Goal: Transaction & Acquisition: Purchase product/service

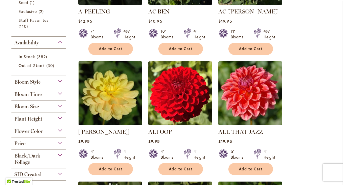
scroll to position [205, 0]
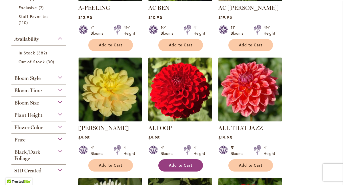
click at [186, 164] on span "Add to Cart" at bounding box center [180, 165] width 23 height 5
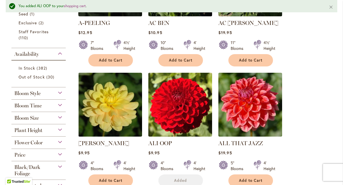
scroll to position [220, 0]
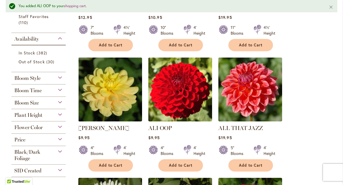
click at [59, 126] on div "Flower Color" at bounding box center [38, 125] width 54 height 9
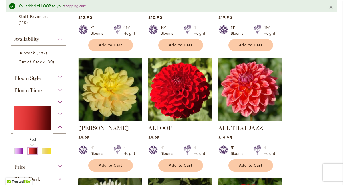
click at [31, 151] on div "Red" at bounding box center [32, 151] width 9 height 6
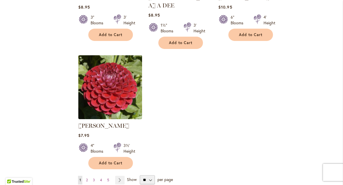
scroll to position [697, 0]
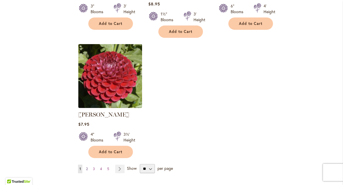
click at [86, 166] on span "2" at bounding box center [87, 168] width 2 height 4
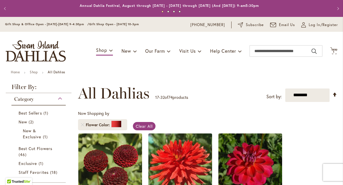
click at [213, 92] on div "**********" at bounding box center [207, 93] width 259 height 17
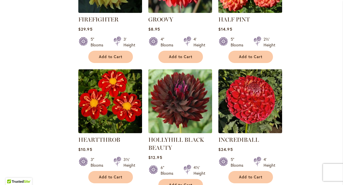
scroll to position [434, 0]
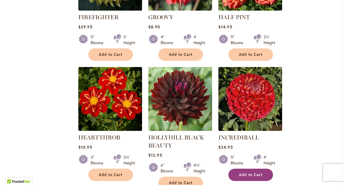
click at [263, 168] on button "Add to Cart" at bounding box center [250, 174] width 45 height 12
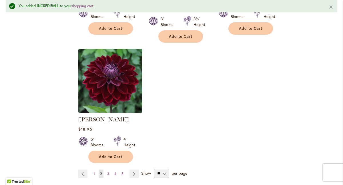
scroll to position [724, 0]
click at [166, 168] on select "** ** ** **" at bounding box center [161, 172] width 15 height 9
select select "**"
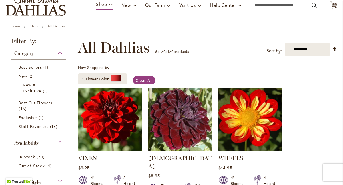
scroll to position [57, 0]
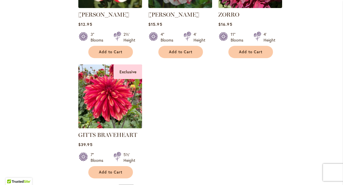
scroll to position [457, 0]
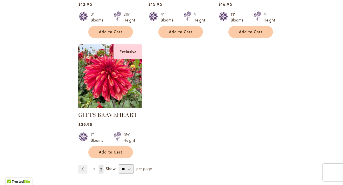
click at [93, 167] on span "1" at bounding box center [93, 169] width 1 height 4
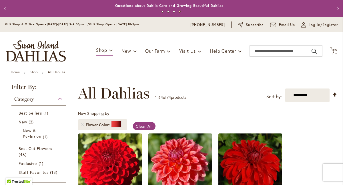
click at [60, 98] on div "Category" at bounding box center [38, 97] width 54 height 9
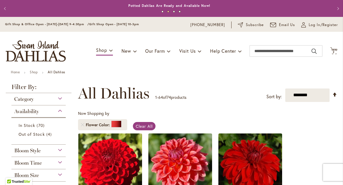
click at [48, 148] on div "Bloom Style" at bounding box center [38, 148] width 54 height 9
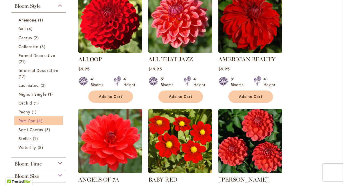
click at [33, 120] on span "Pom Pon" at bounding box center [27, 120] width 17 height 5
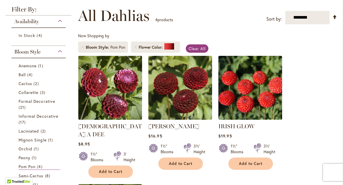
scroll to position [89, 0]
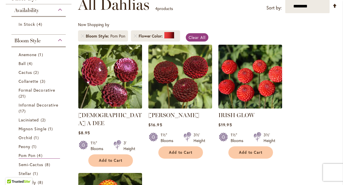
click at [68, 138] on div "Availability In Stock 4 items Bloom Style Anemone 1 item Ball 4 Cactus 2" at bounding box center [39, 124] width 66 height 240
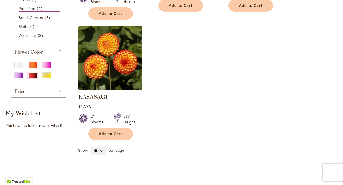
scroll to position [237, 0]
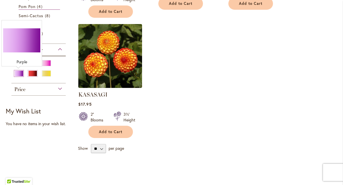
click at [16, 73] on div "Purple" at bounding box center [18, 73] width 9 height 6
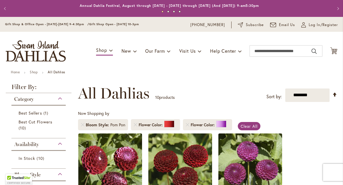
scroll to position [89, 0]
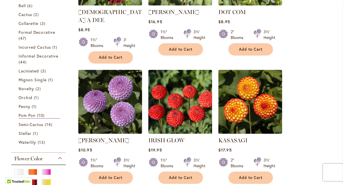
scroll to position [180, 0]
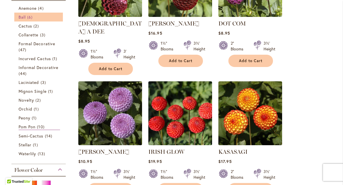
click at [19, 18] on span "Ball" at bounding box center [22, 16] width 7 height 5
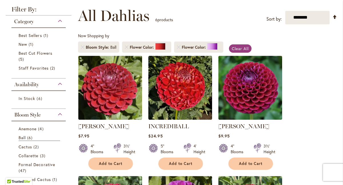
scroll to position [89, 0]
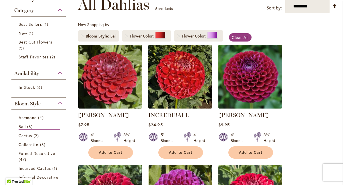
click at [316, 128] on ol "[PERSON_NAME] Rating: 100% 2 Reviews $7.95 4" Blooms 3½' Height Add to Cart" at bounding box center [207, 161] width 259 height 234
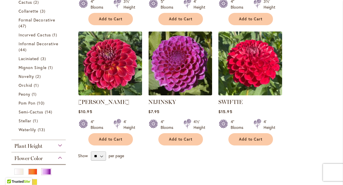
scroll to position [226, 0]
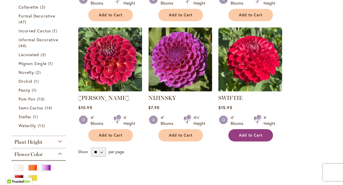
click at [253, 135] on span "Add to Cart" at bounding box center [250, 135] width 23 height 5
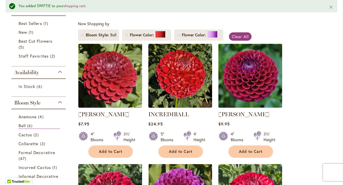
scroll to position [104, 0]
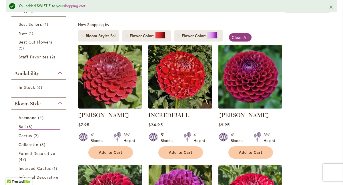
click at [177, 37] on li "Flower Color" at bounding box center [198, 35] width 49 height 11
click at [176, 36] on li "Flower Color" at bounding box center [198, 35] width 49 height 11
click at [178, 36] on link "Remove Flower Color Purple" at bounding box center [178, 35] width 3 height 3
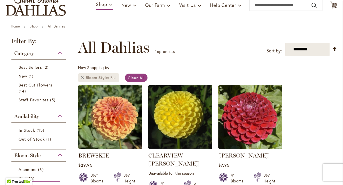
scroll to position [57, 0]
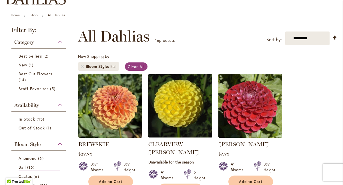
click at [199, 32] on div "**********" at bounding box center [207, 36] width 259 height 17
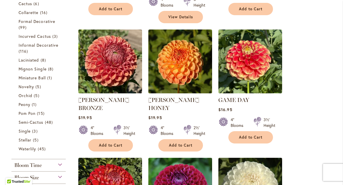
scroll to position [228, 0]
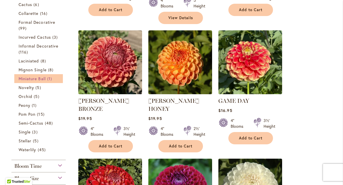
click at [22, 81] on span "Miniature Ball" at bounding box center [32, 78] width 27 height 5
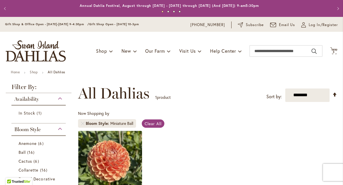
click at [204, 85] on div "**********" at bounding box center [207, 93] width 259 height 17
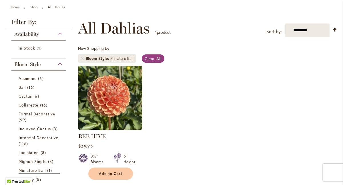
scroll to position [69, 0]
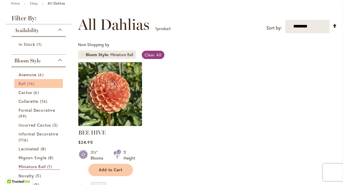
click at [24, 84] on span "Ball" at bounding box center [22, 83] width 7 height 5
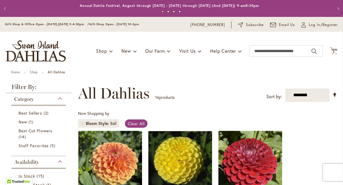
click at [109, 71] on ul "Home Shop All Dahlias" at bounding box center [171, 72] width 321 height 5
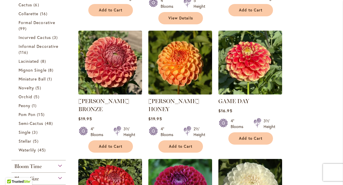
scroll to position [229, 0]
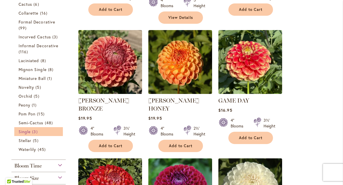
click at [26, 132] on span "Single" at bounding box center [25, 131] width 12 height 5
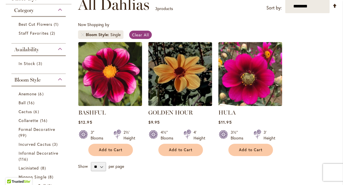
scroll to position [89, 0]
click at [168, 22] on div "Now Shopping by Bloom Style Single Clear All" at bounding box center [207, 32] width 259 height 20
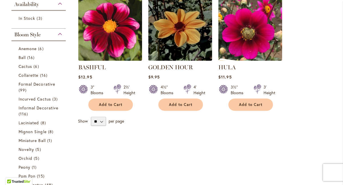
scroll to position [134, 0]
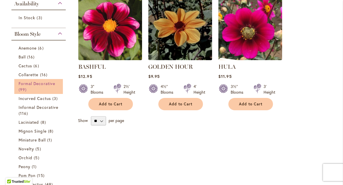
click at [51, 86] on span "Formal Decorative" at bounding box center [37, 83] width 37 height 5
